Goal: Transaction & Acquisition: Purchase product/service

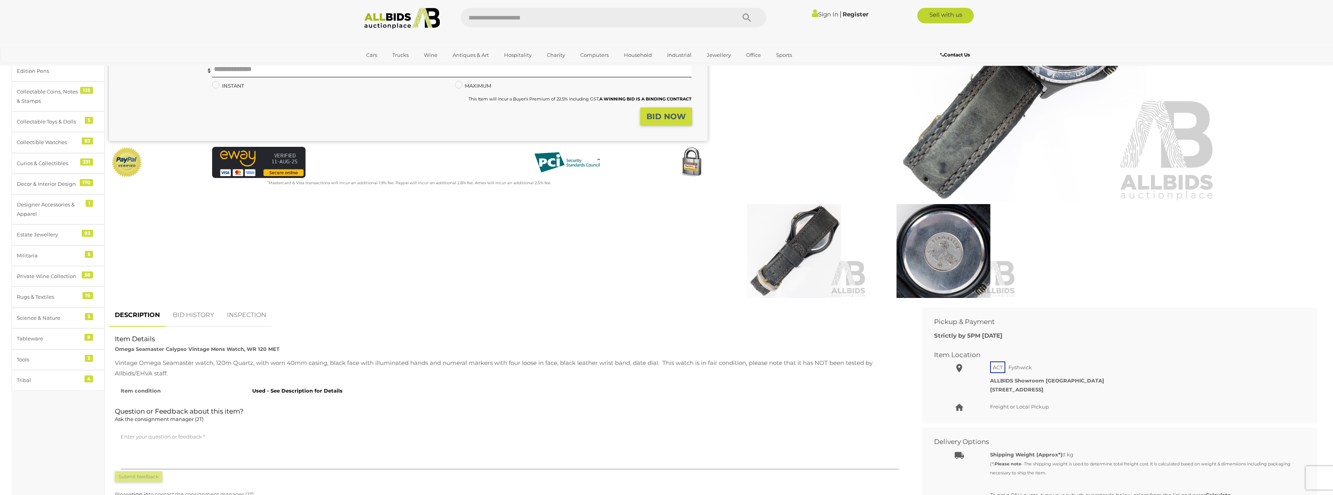
scroll to position [234, 0]
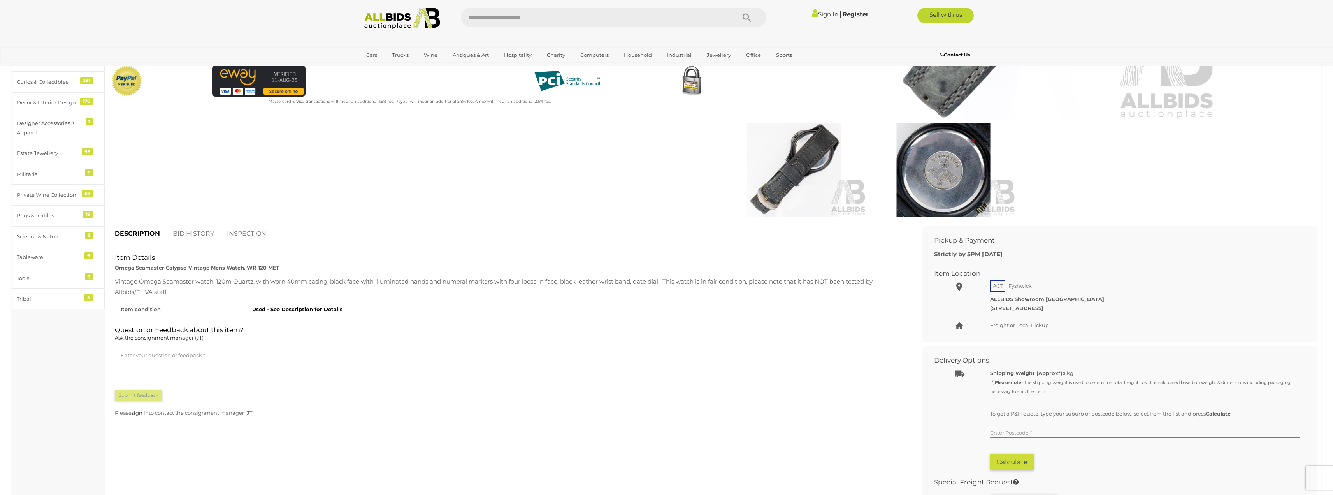
click at [173, 267] on strong "Omega Seamaster Calypso Vintage Mens Watch, WR 120 MET" at bounding box center [197, 267] width 165 height 6
click at [680, 276] on div "Vintage Omega Seamaster watch, 120m Quartz, with worn 40mm casing, black face w…" at bounding box center [510, 286] width 790 height 21
drag, startPoint x: 639, startPoint y: 285, endPoint x: 807, endPoint y: 283, distance: 167.8
click at [779, 284] on div "Vintage Omega Seamaster watch, 120m Quartz, with worn 40mm casing, black face w…" at bounding box center [510, 286] width 790 height 21
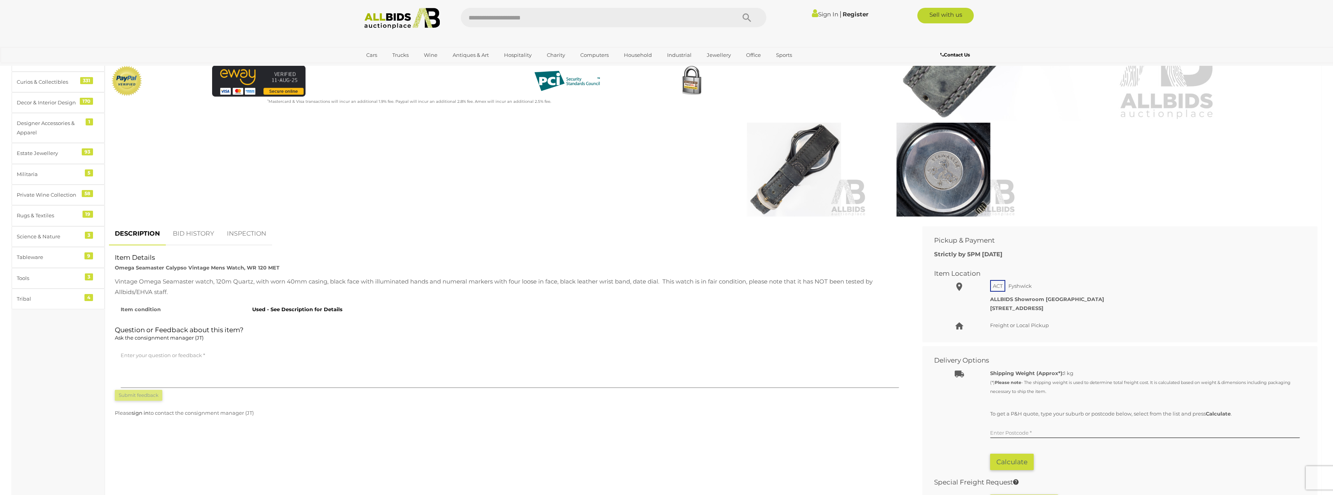
click at [807, 283] on div "Vintage Omega Seamaster watch, 120m Quartz, with worn 40mm casing, black face w…" at bounding box center [510, 286] width 790 height 21
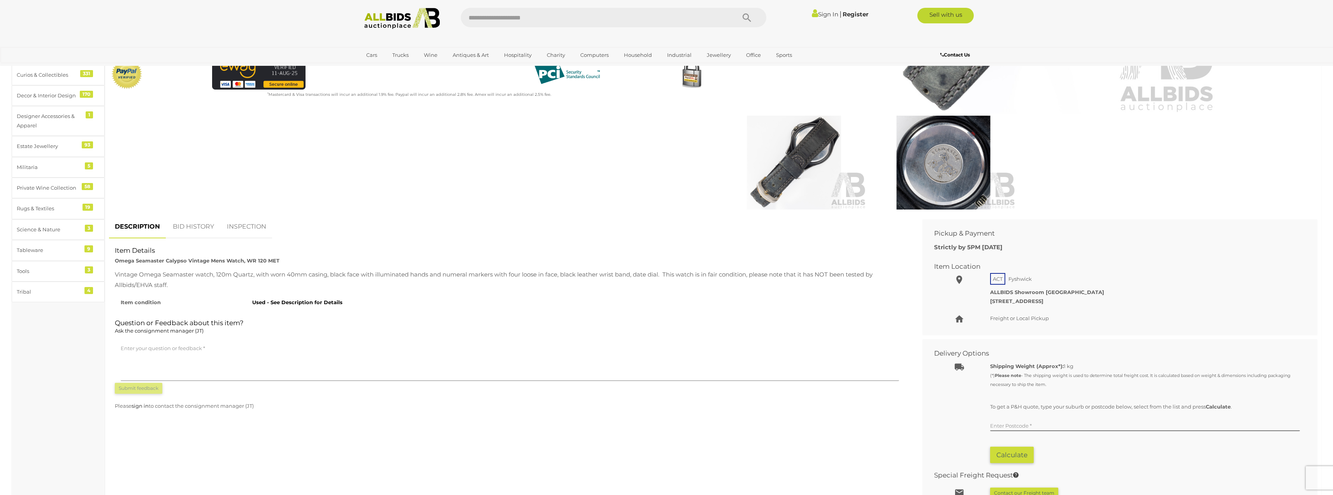
scroll to position [195, 0]
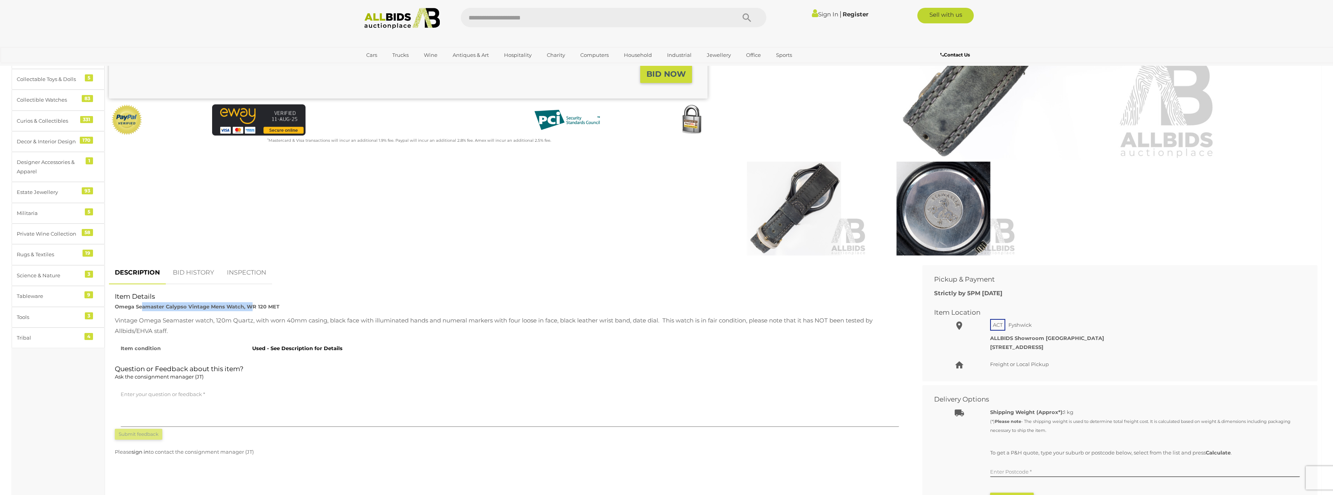
drag, startPoint x: 183, startPoint y: 304, endPoint x: 253, endPoint y: 307, distance: 70.1
click at [253, 307] on strong "Omega Seamaster Calypso Vintage Mens Watch, WR 120 MET" at bounding box center [197, 306] width 165 height 6
